Goal: Task Accomplishment & Management: Manage account settings

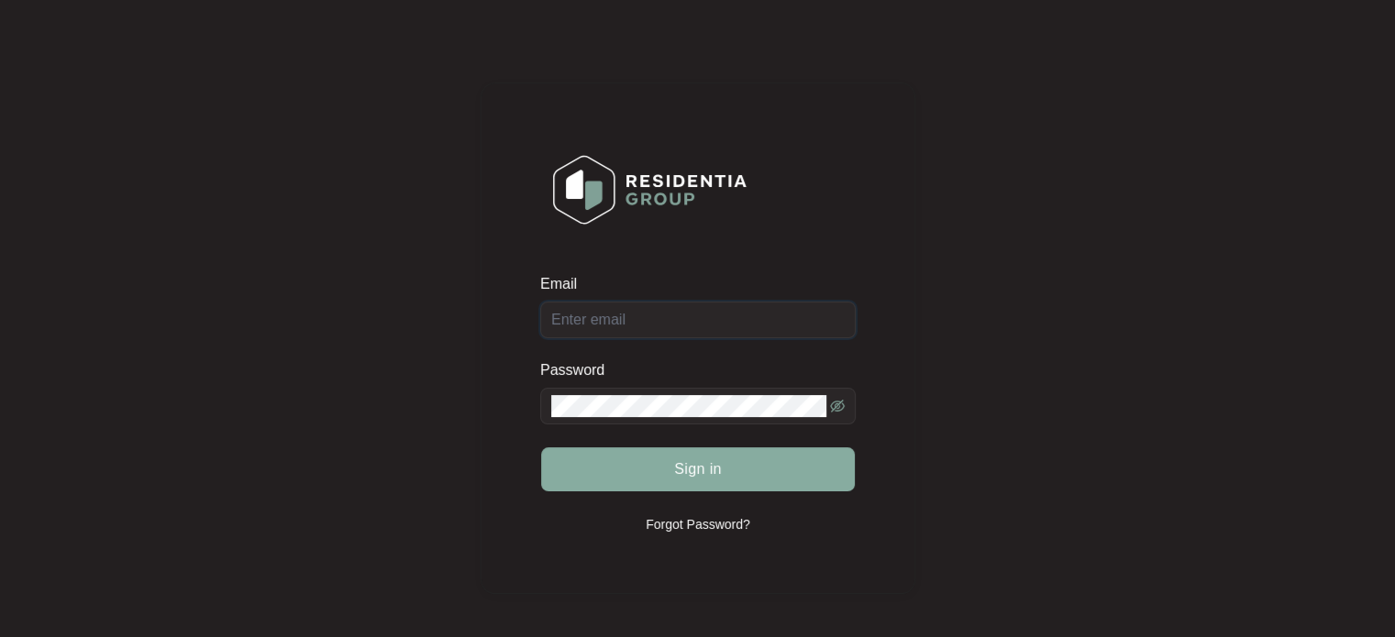
type input "[EMAIL_ADDRESS][DOMAIN_NAME]"
click at [620, 453] on button "Sign in" at bounding box center [698, 469] width 314 height 44
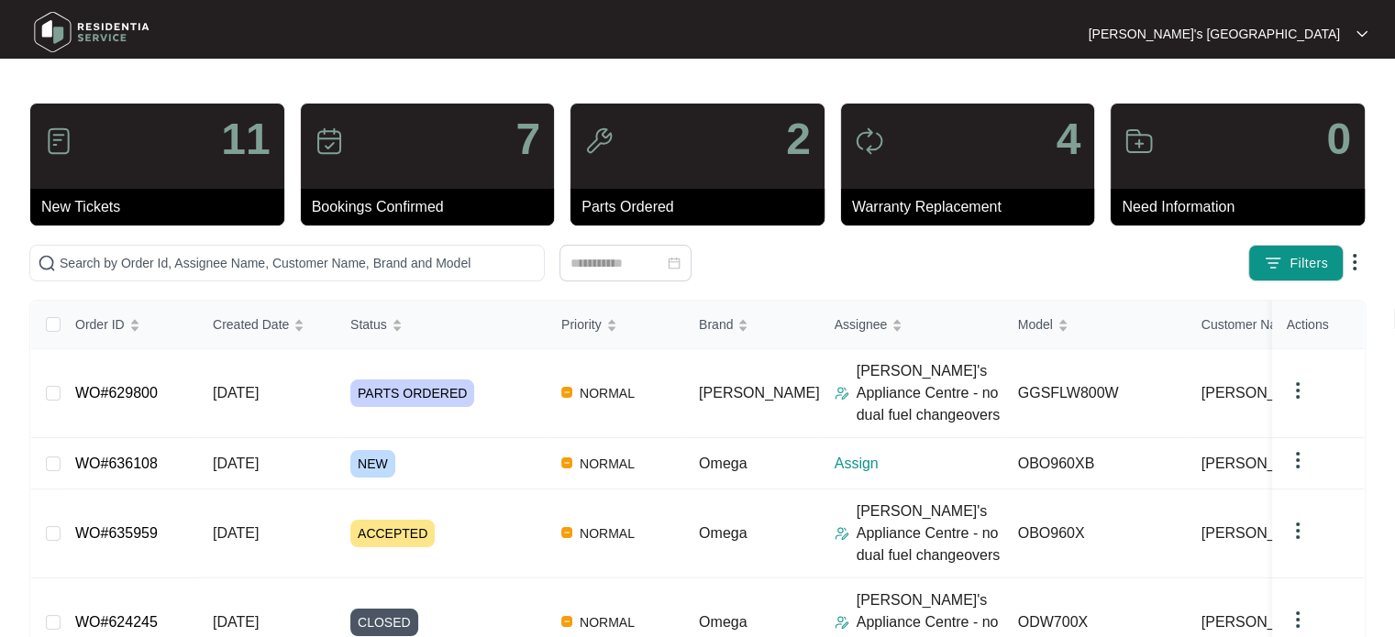
click at [203, 250] on span at bounding box center [286, 263] width 515 height 37
paste input "636108"
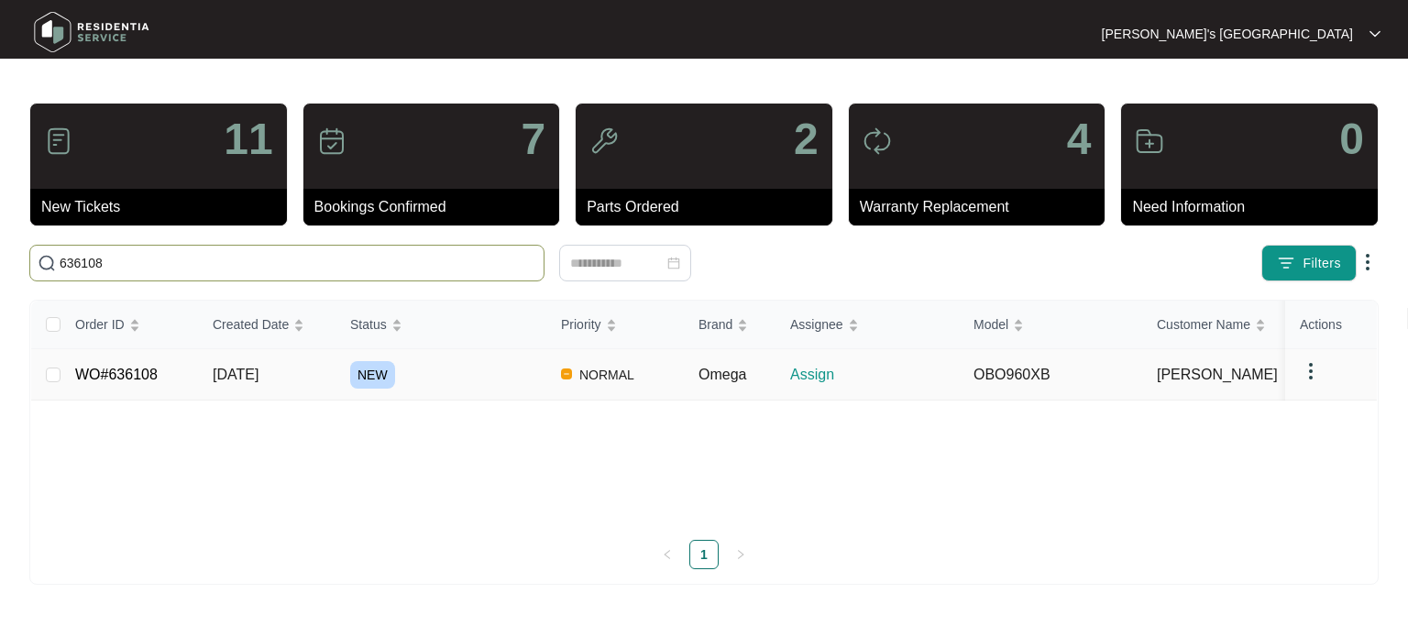
type input "636108"
click at [532, 372] on div "NEW" at bounding box center [448, 375] width 196 height 28
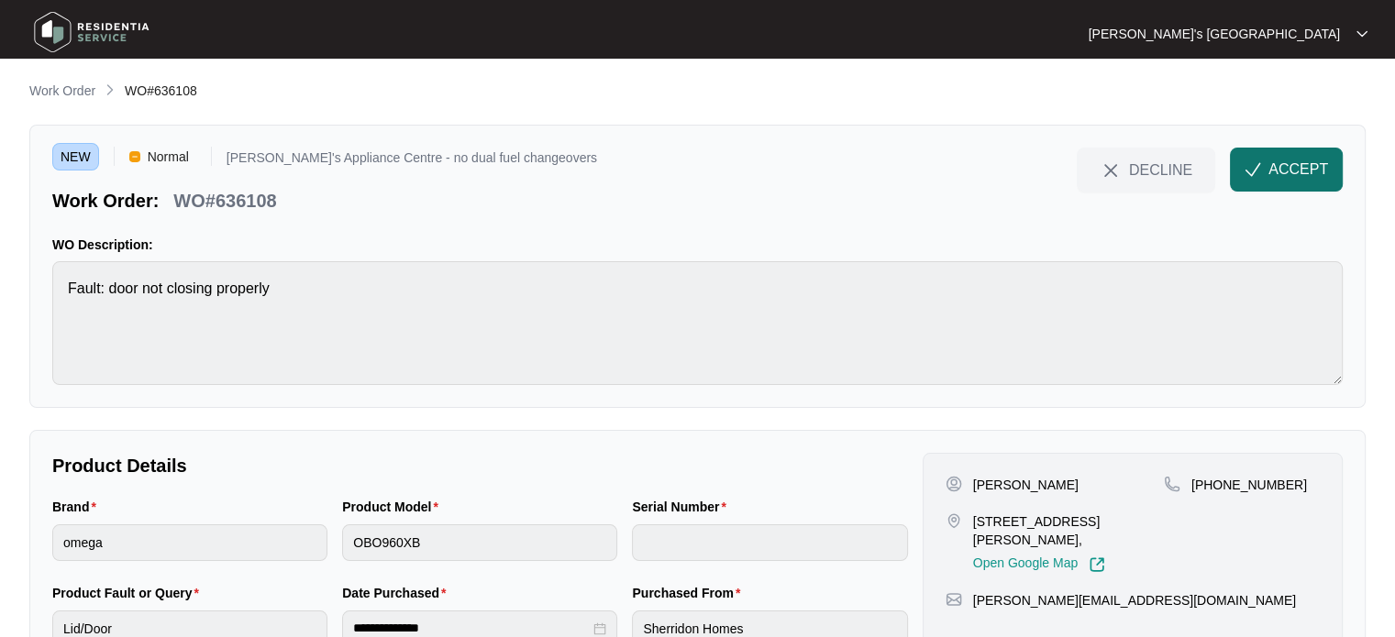
click at [1302, 174] on span "ACCEPT" at bounding box center [1298, 170] width 60 height 22
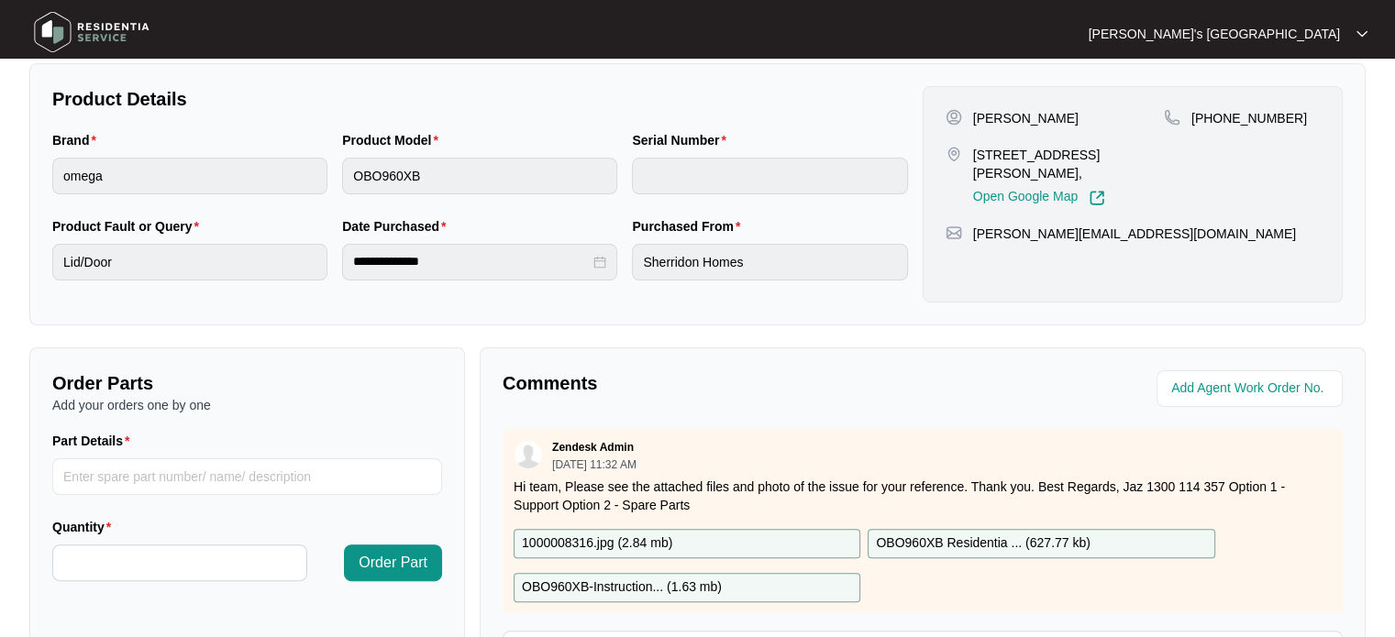
scroll to position [183, 0]
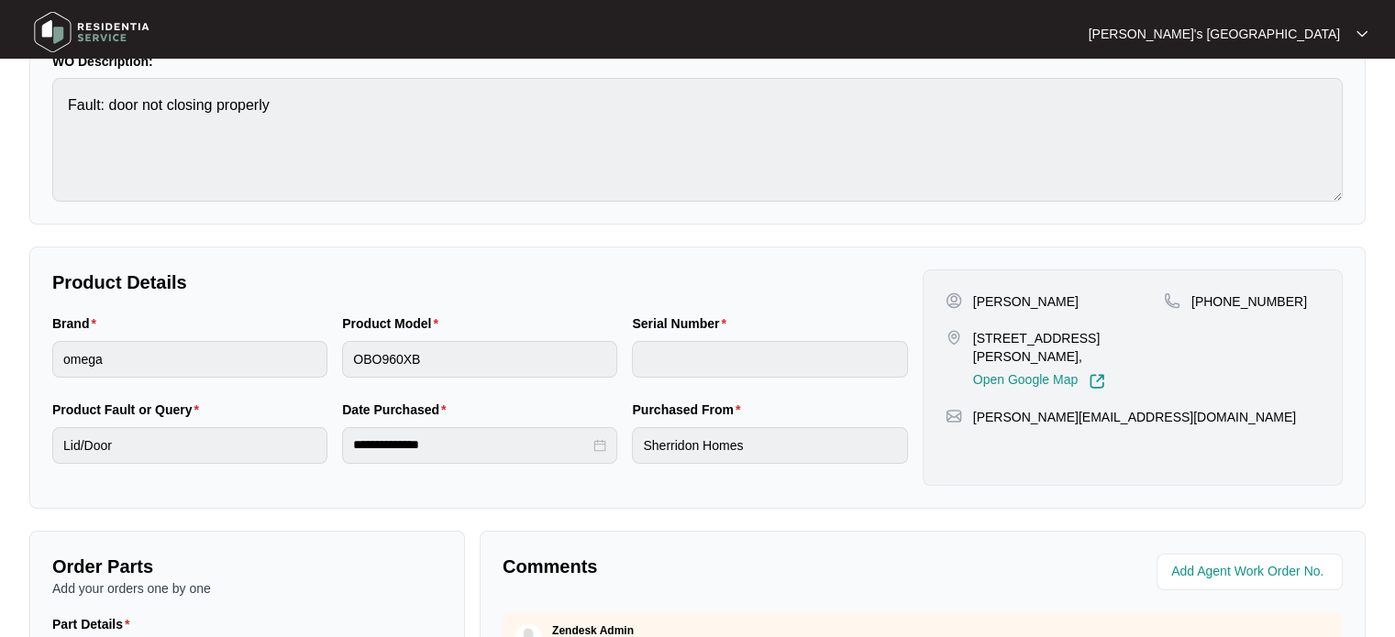
click at [755, 226] on div "**********" at bounding box center [697, 450] width 1336 height 1106
click at [1008, 300] on p "[PERSON_NAME]" at bounding box center [1025, 301] width 105 height 18
copy p "[PERSON_NAME]"
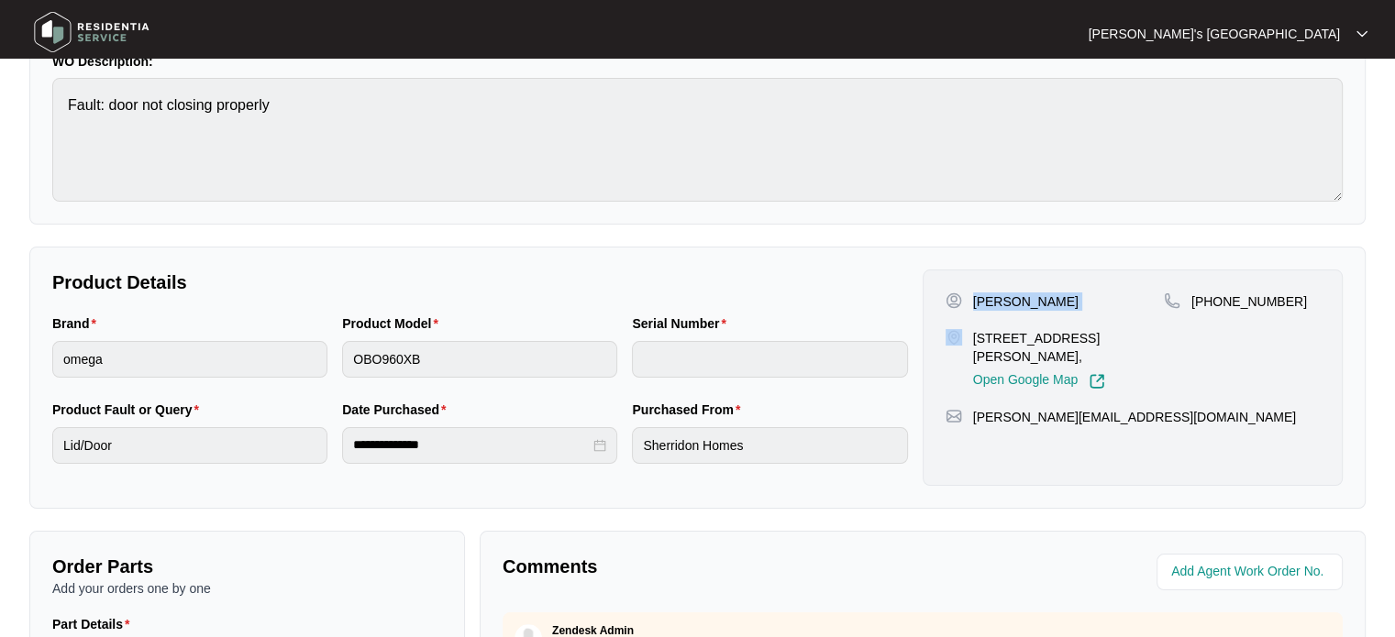
scroll to position [0, 0]
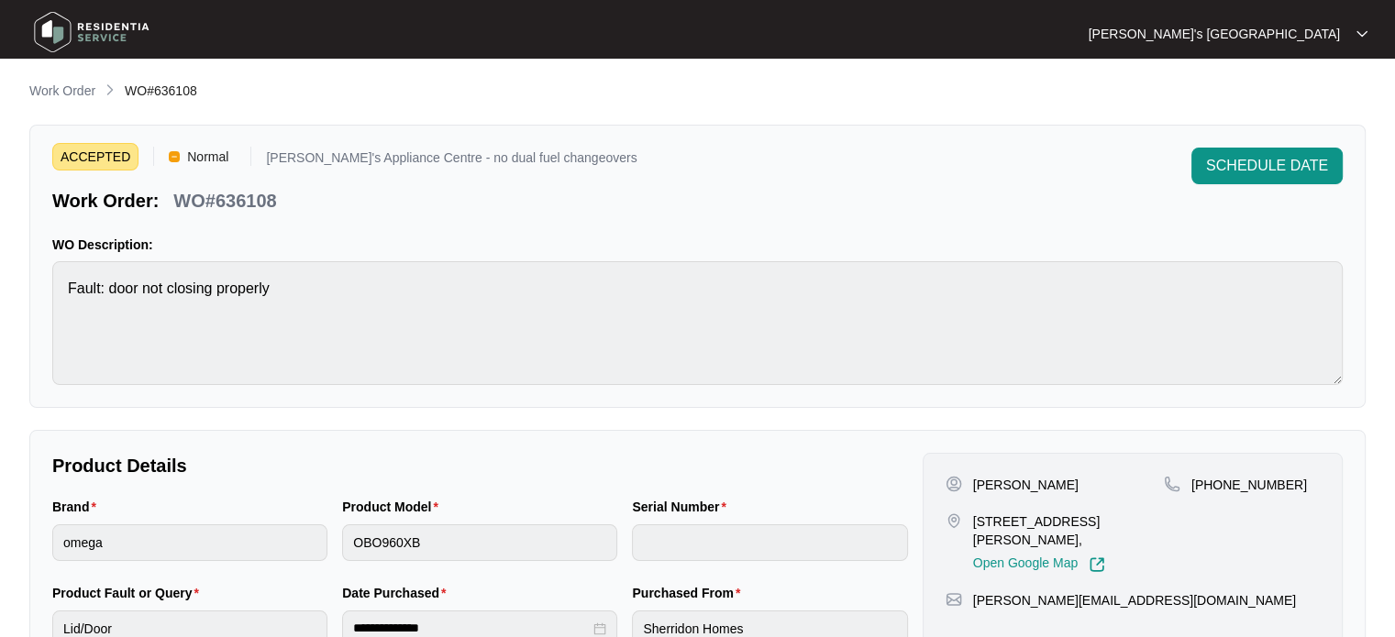
click at [251, 203] on p "WO#636108" at bounding box center [224, 201] width 103 height 26
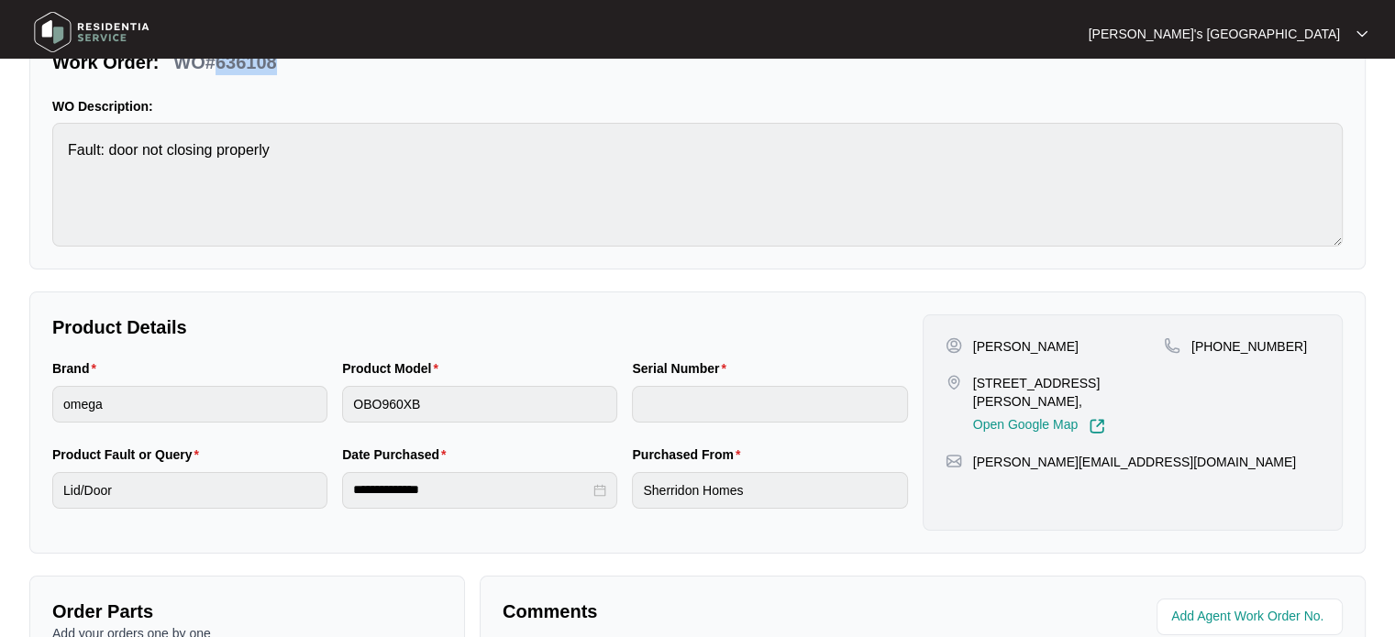
scroll to position [275, 0]
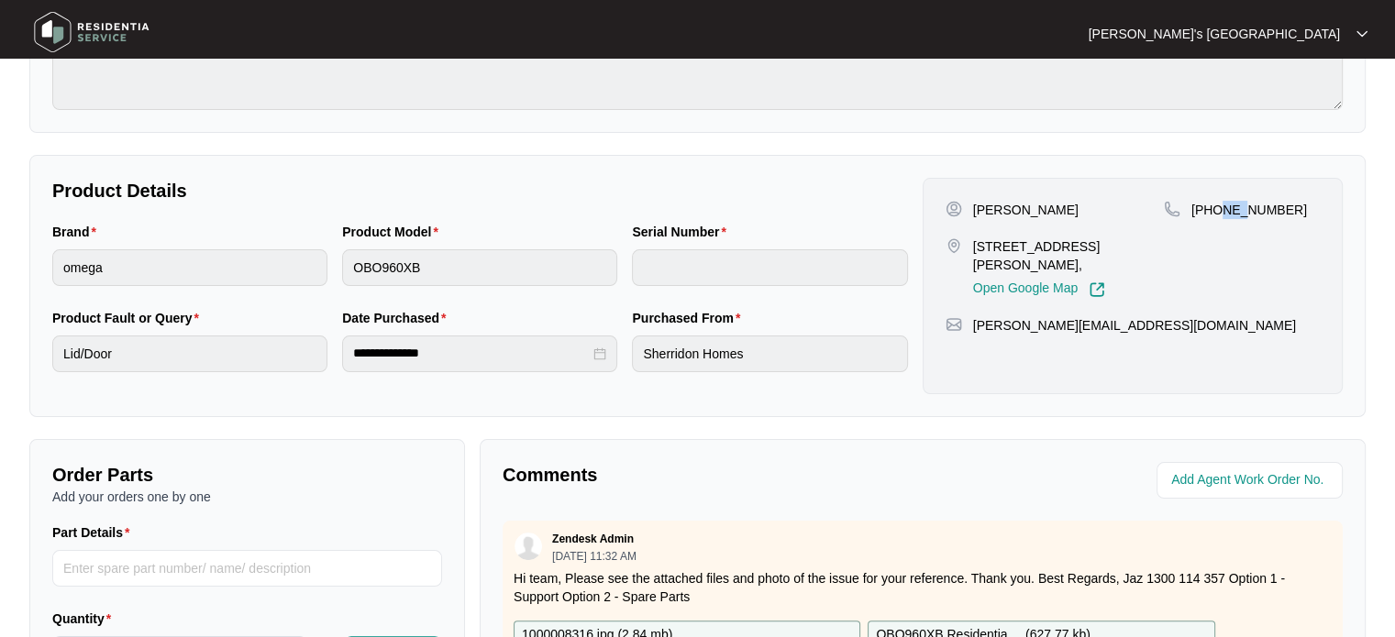
click at [1238, 209] on p "[PHONE_NUMBER]" at bounding box center [1249, 210] width 116 height 18
drag, startPoint x: 1214, startPoint y: 205, endPoint x: 1291, endPoint y: 204, distance: 77.0
click at [1291, 204] on div "[PHONE_NUMBER]" at bounding box center [1241, 210] width 156 height 18
copy p "498787878"
drag, startPoint x: 973, startPoint y: 242, endPoint x: 1049, endPoint y: 241, distance: 76.1
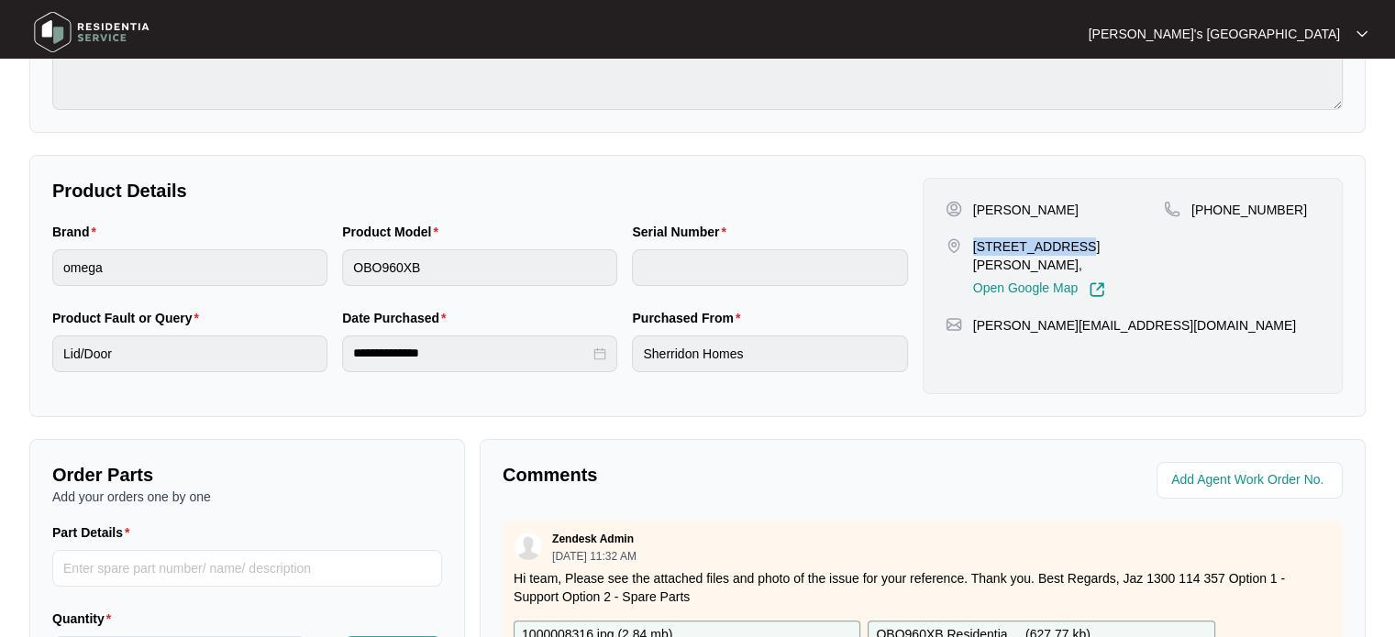
click at [1064, 244] on p "[STREET_ADDRESS][PERSON_NAME]," at bounding box center [1068, 255] width 191 height 37
copy p "[STREET_ADDRESS]"
drag, startPoint x: 1156, startPoint y: 327, endPoint x: 972, endPoint y: 325, distance: 184.3
click at [972, 325] on div "[PERSON_NAME][EMAIL_ADDRESS][DOMAIN_NAME]" at bounding box center [1132, 325] width 374 height 18
copy p "[PERSON_NAME][EMAIL_ADDRESS][DOMAIN_NAME]"
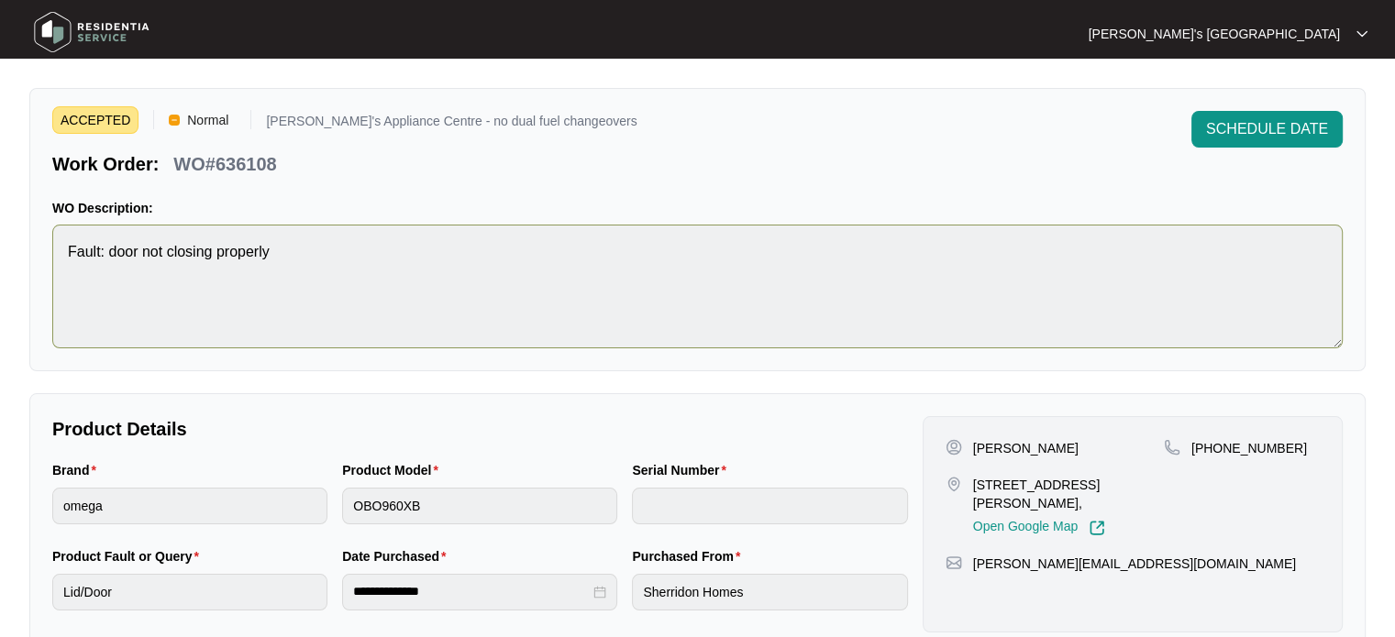
scroll to position [26, 0]
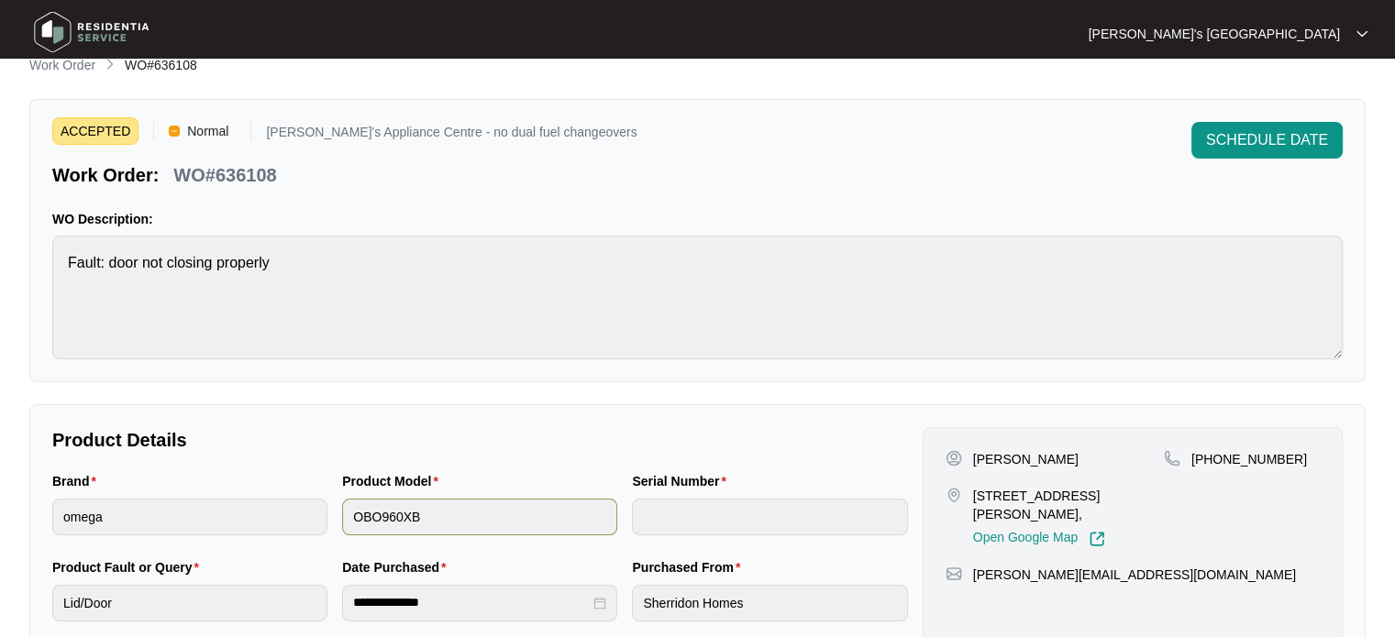
click at [397, 522] on div "**********" at bounding box center [697, 608] width 1336 height 1106
drag, startPoint x: 346, startPoint y: 478, endPoint x: 413, endPoint y: 465, distance: 68.2
click at [414, 534] on div "Product Model OBO960XB" at bounding box center [480, 514] width 290 height 86
click at [516, 434] on p "Product Details" at bounding box center [479, 440] width 855 height 26
click at [346, 197] on div "ACCEPTED Normal [PERSON_NAME]'s Appliance Centre - no dual fuel changeovers Wor…" at bounding box center [697, 240] width 1336 height 283
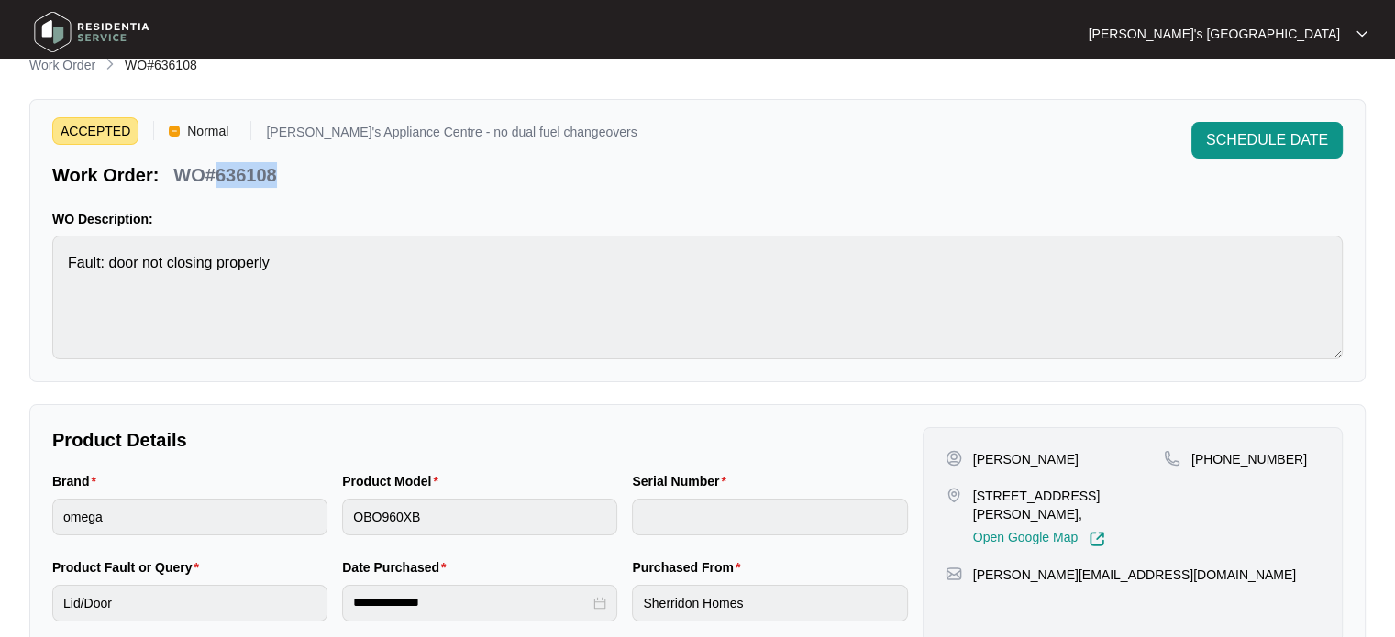
drag, startPoint x: 219, startPoint y: 165, endPoint x: 280, endPoint y: 167, distance: 60.5
click at [280, 167] on div "WO#636108" at bounding box center [224, 172] width 117 height 32
copy p "636108"
drag, startPoint x: 398, startPoint y: 520, endPoint x: 327, endPoint y: 553, distance: 77.9
click at [327, 553] on div "Brand omega" at bounding box center [190, 514] width 290 height 86
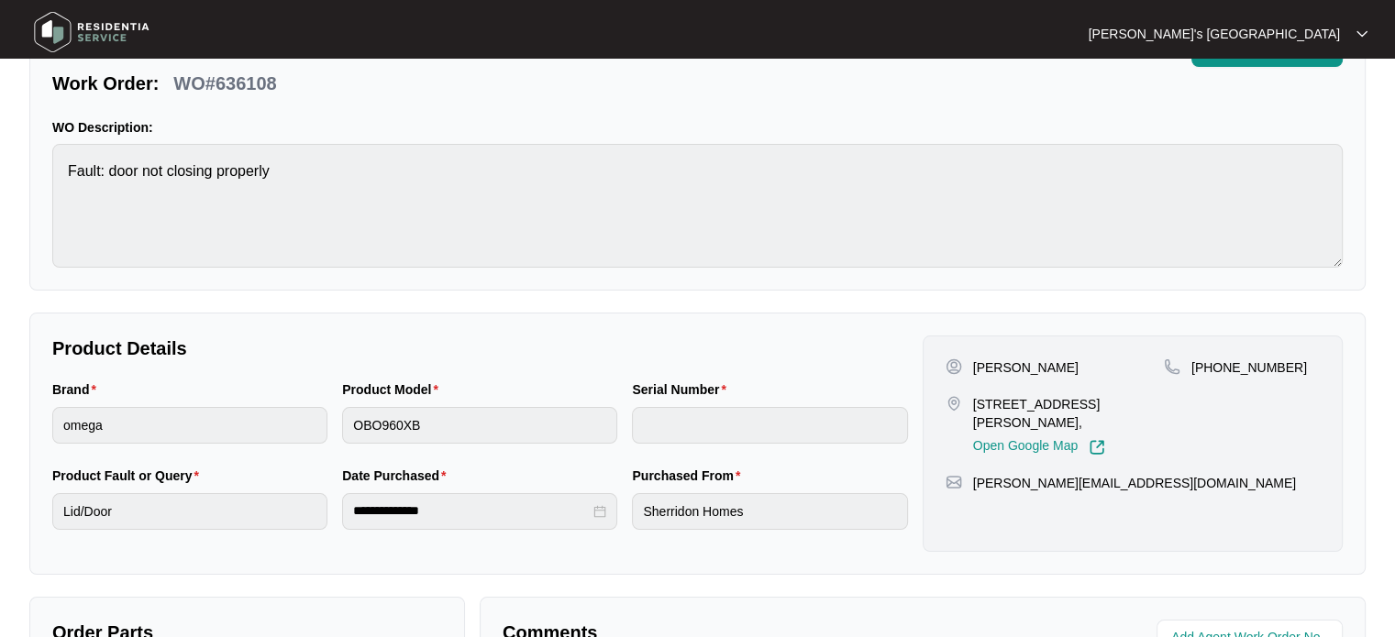
scroll to position [0, 0]
